Goal: Communication & Community: Participate in discussion

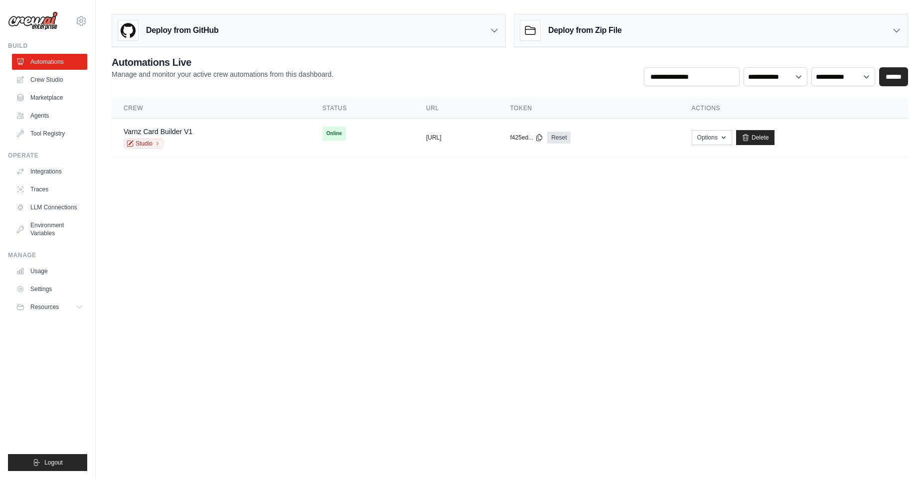
click at [683, 222] on body "[PERSON_NAME][EMAIL_ADDRESS][DOMAIN_NAME] Settings Build Automations Crew Studio" at bounding box center [462, 239] width 924 height 479
click at [731, 141] on button "Options" at bounding box center [712, 137] width 40 height 15
click at [713, 161] on link "Chat with this Crew" at bounding box center [676, 160] width 112 height 18
click at [435, 276] on body "[PERSON_NAME][EMAIL_ADDRESS][DOMAIN_NAME] Settings Build Automations Crew Studio" at bounding box center [462, 239] width 924 height 479
click at [732, 134] on button "Options" at bounding box center [712, 137] width 40 height 15
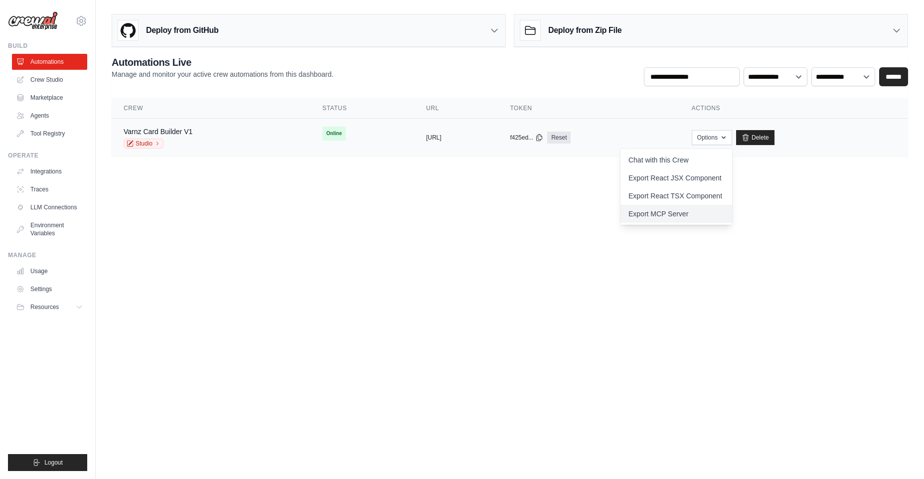
click at [702, 212] on link "Export MCP Server" at bounding box center [676, 214] width 112 height 18
click at [468, 264] on body "[PERSON_NAME][EMAIL_ADDRESS][DOMAIN_NAME] Settings Build Automations Crew Studio" at bounding box center [462, 239] width 924 height 479
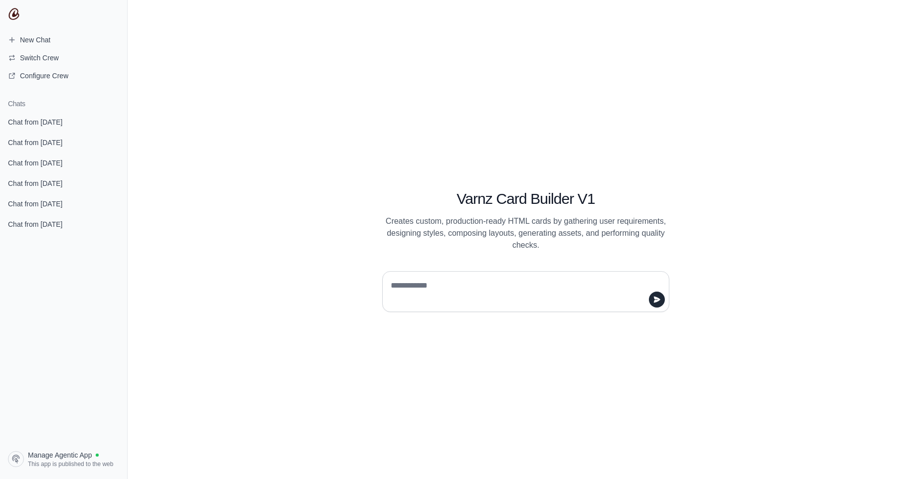
click at [523, 289] on textarea at bounding box center [523, 292] width 268 height 28
type textarea "**********"
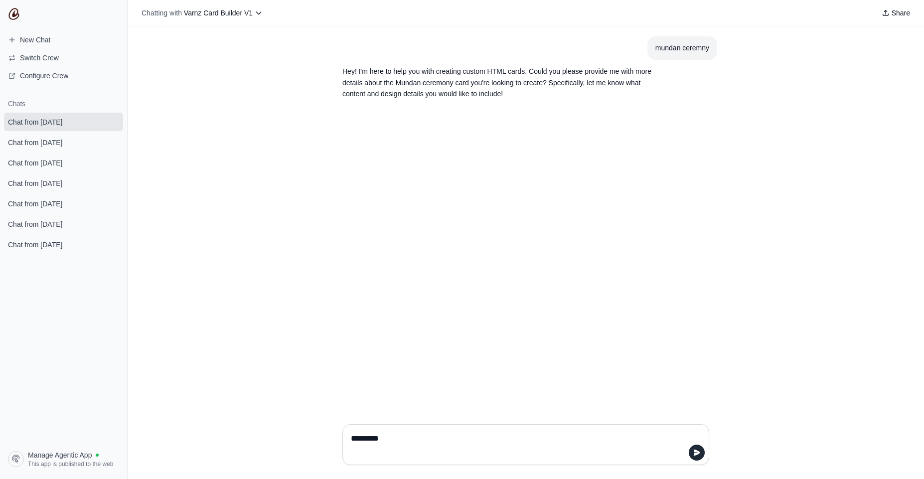
type textarea "*********"
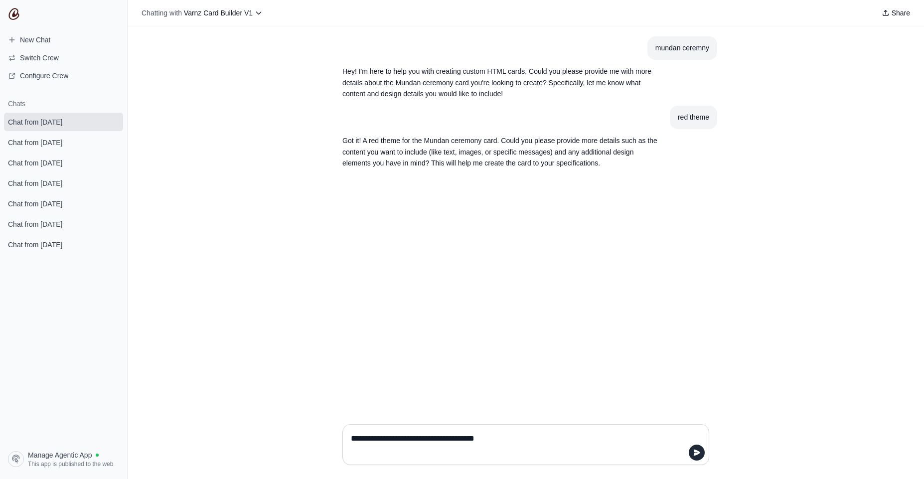
type textarea "**********"
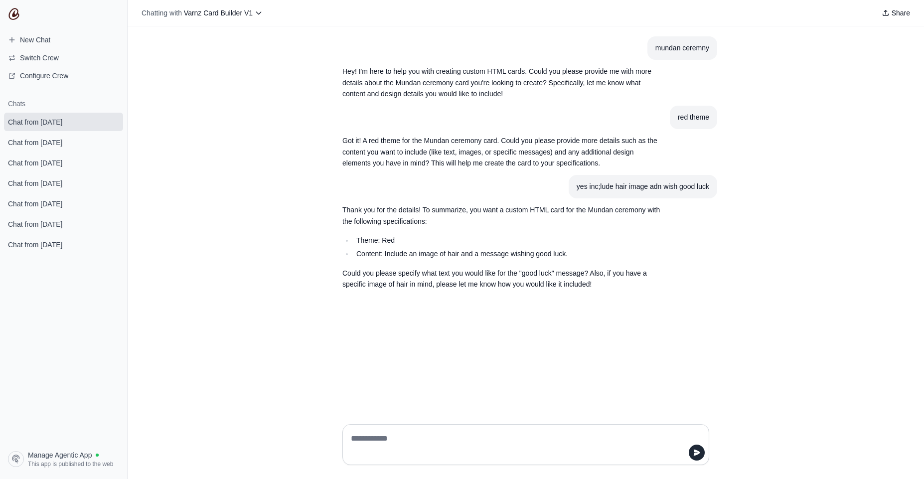
click at [432, 274] on p "Could you please specify what text you would like for the "good luck" message? …" at bounding box center [501, 279] width 319 height 23
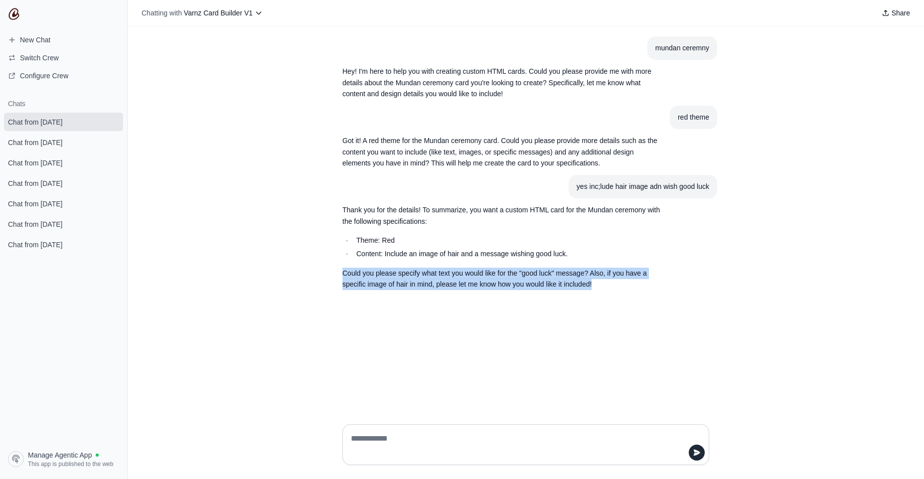
click at [432, 274] on p "Could you please specify what text you would like for the "good luck" message? …" at bounding box center [501, 279] width 319 height 23
click at [554, 273] on p "Could you please specify what text you would like for the "good luck" message? …" at bounding box center [501, 279] width 319 height 23
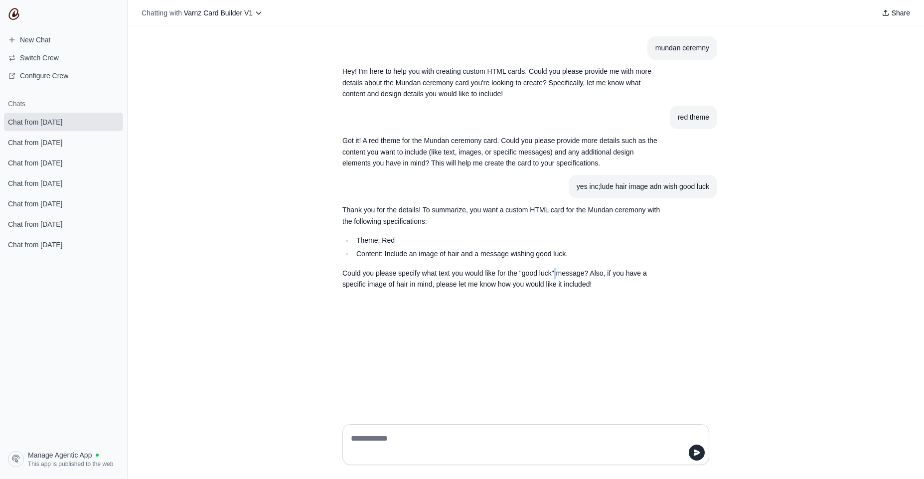
click at [554, 273] on p "Could you please specify what text you would like for the "good luck" message? …" at bounding box center [501, 279] width 319 height 23
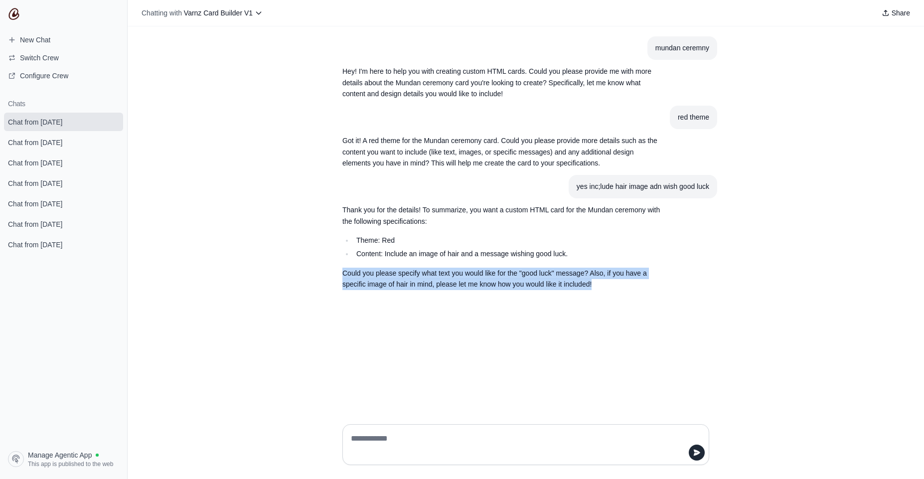
click at [554, 273] on p "Could you please specify what text you would like for the "good luck" message? …" at bounding box center [501, 279] width 319 height 23
click at [587, 286] on p "Could you please specify what text you would like for the "good luck" message? …" at bounding box center [501, 279] width 319 height 23
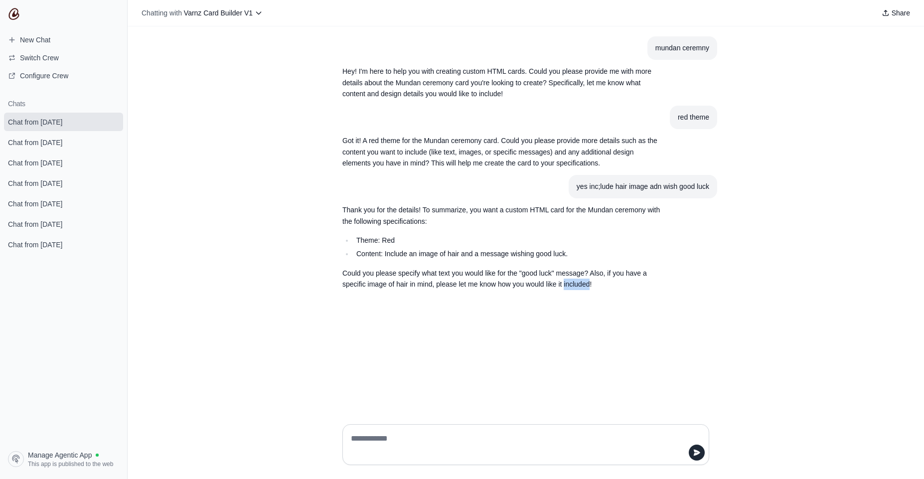
click at [587, 286] on p "Could you please specify what text you would like for the "good luck" message? …" at bounding box center [501, 279] width 319 height 23
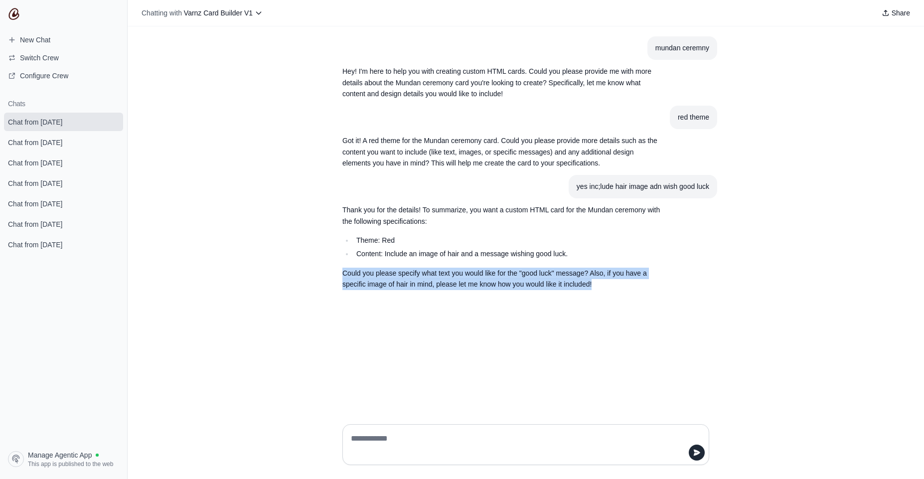
click at [587, 286] on p "Could you please specify what text you would like for the "good luck" message? …" at bounding box center [501, 279] width 319 height 23
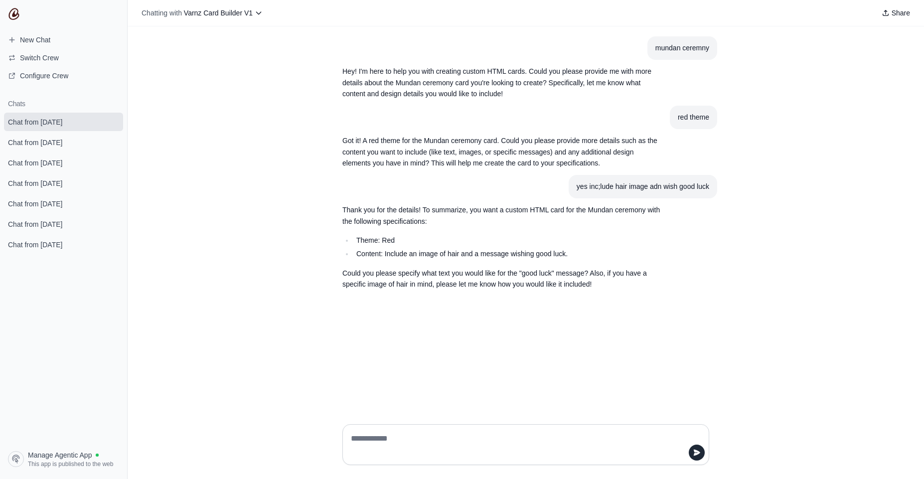
click at [396, 447] on textarea at bounding box center [523, 445] width 348 height 28
type textarea "**********"
